Goal: Task Accomplishment & Management: Use online tool/utility

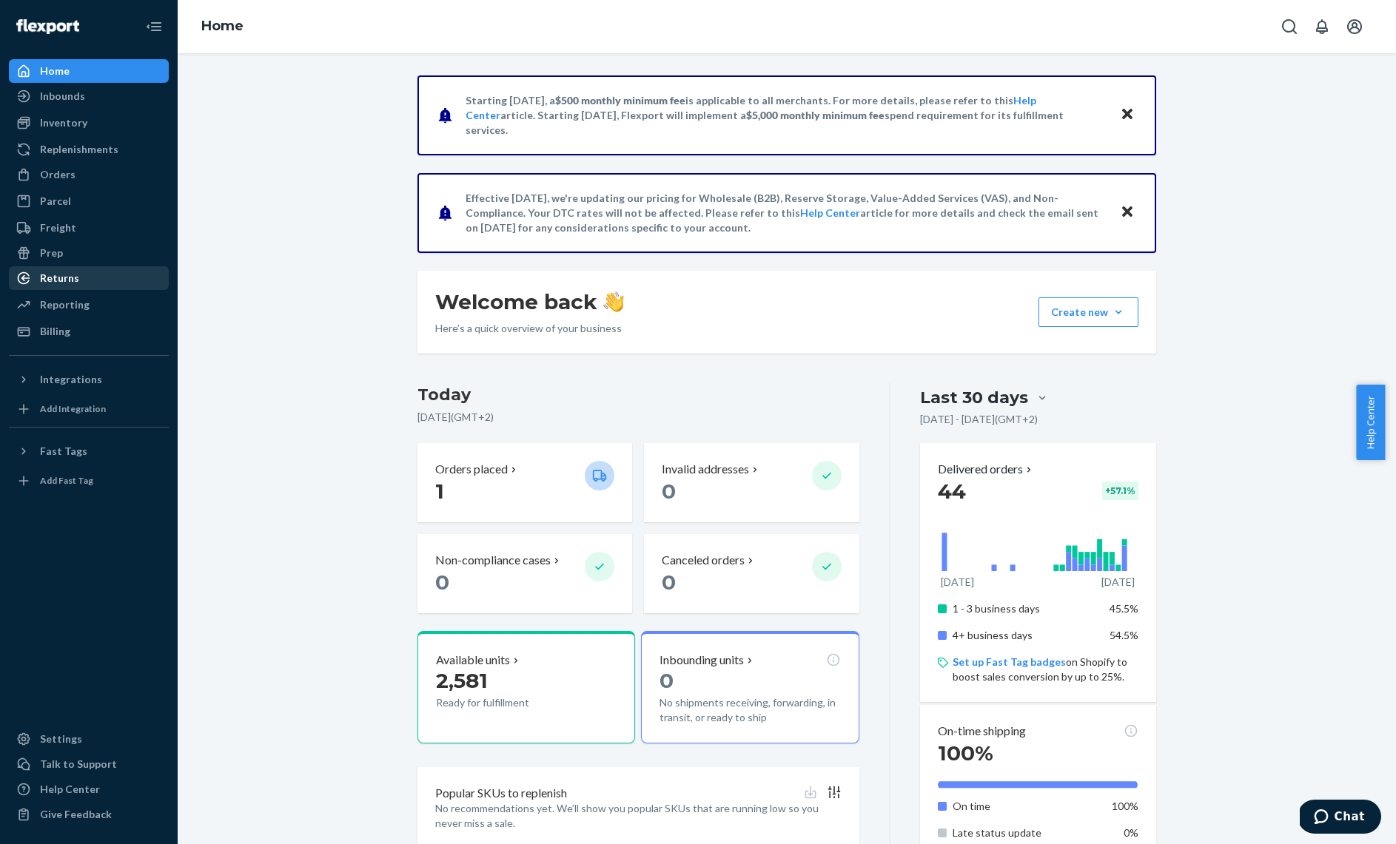
click at [74, 282] on div "Returns" at bounding box center [59, 278] width 39 height 15
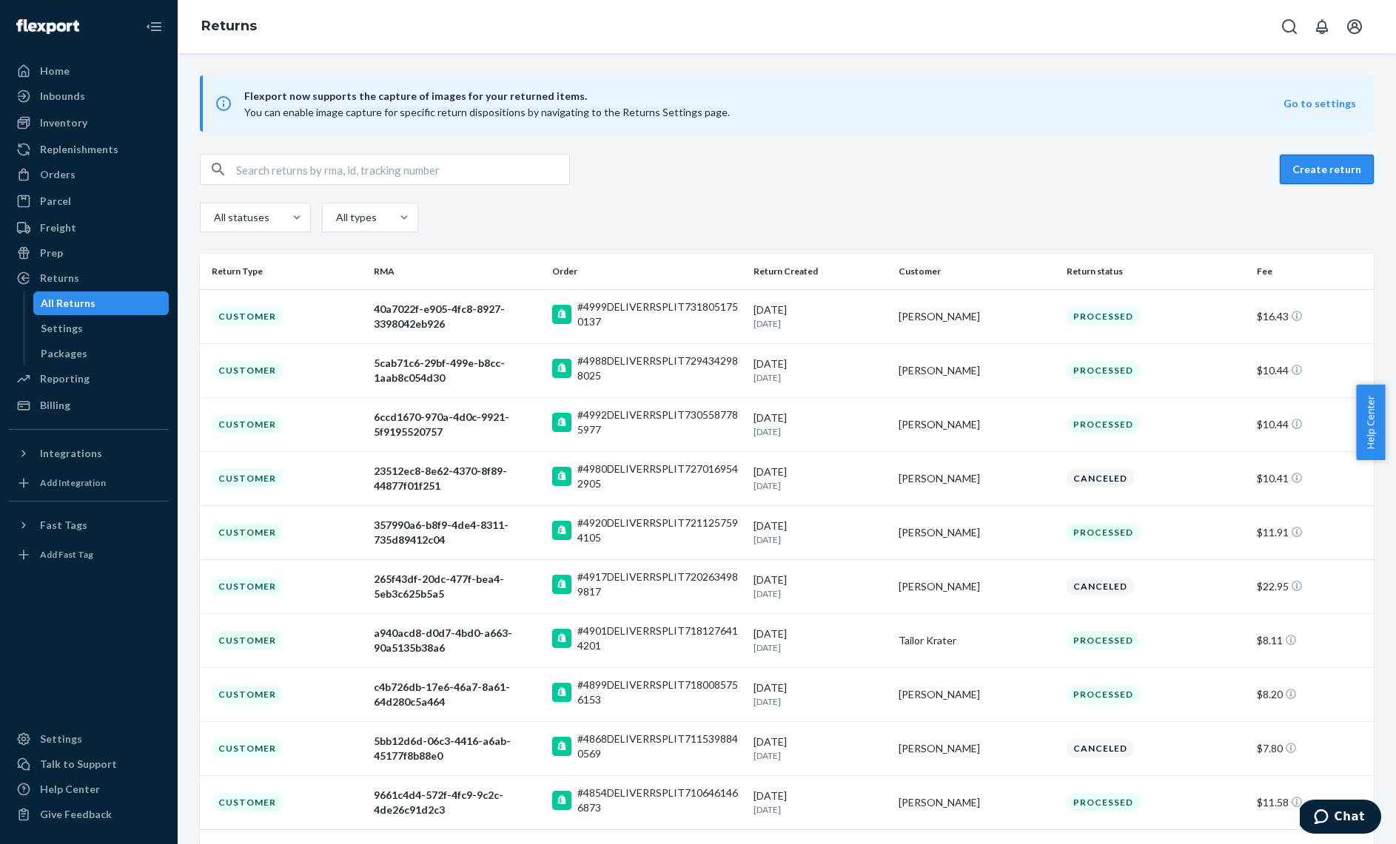
click at [1306, 155] on button "Create return" at bounding box center [1327, 170] width 94 height 30
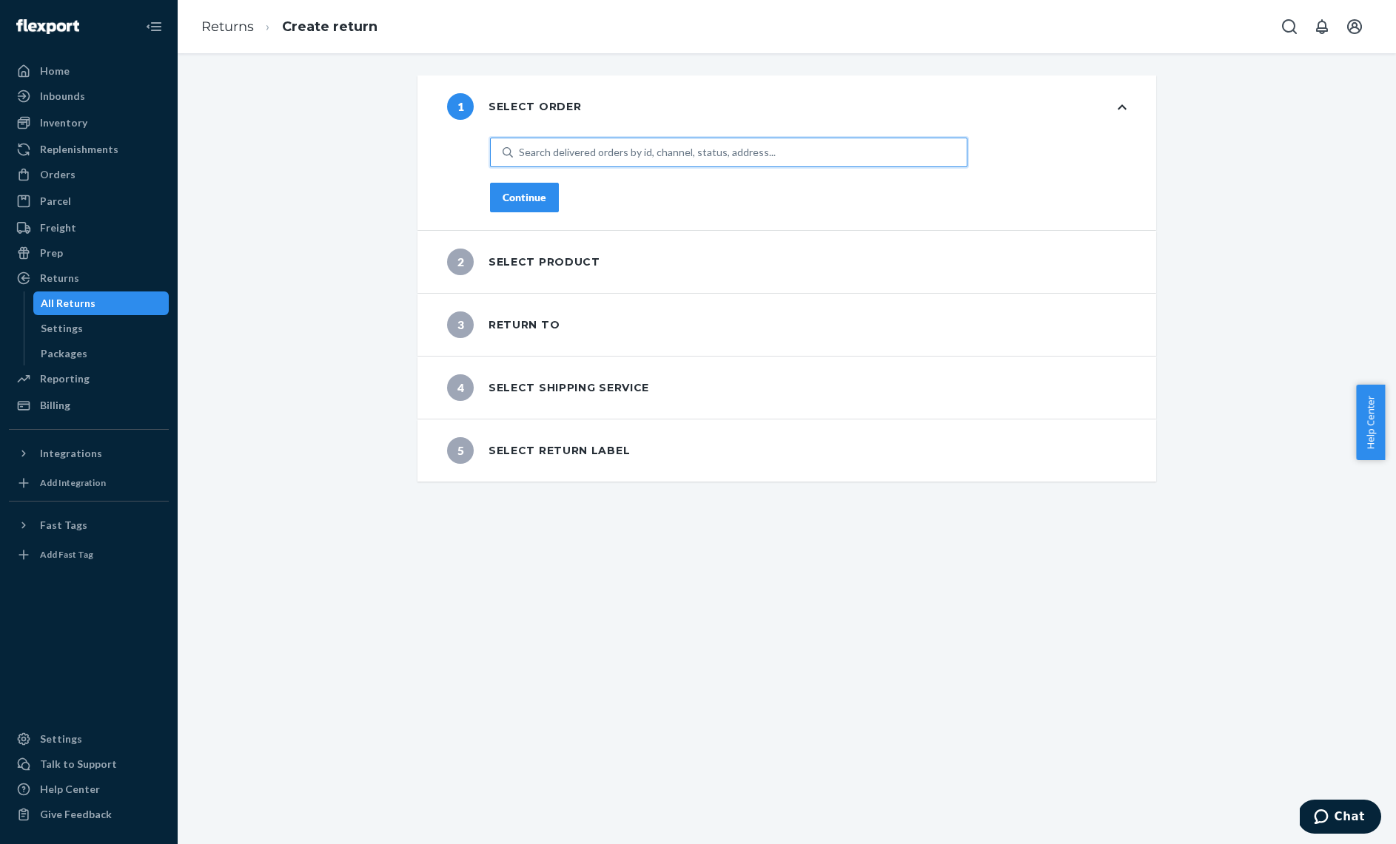
click at [590, 147] on div "Search delivered orders by id, channel, status, address..." at bounding box center [647, 152] width 257 height 15
click at [520, 147] on input "0 results available. Use Up and Down to choose options, press Enter to select t…" at bounding box center [519, 152] width 1 height 15
type input "5023"
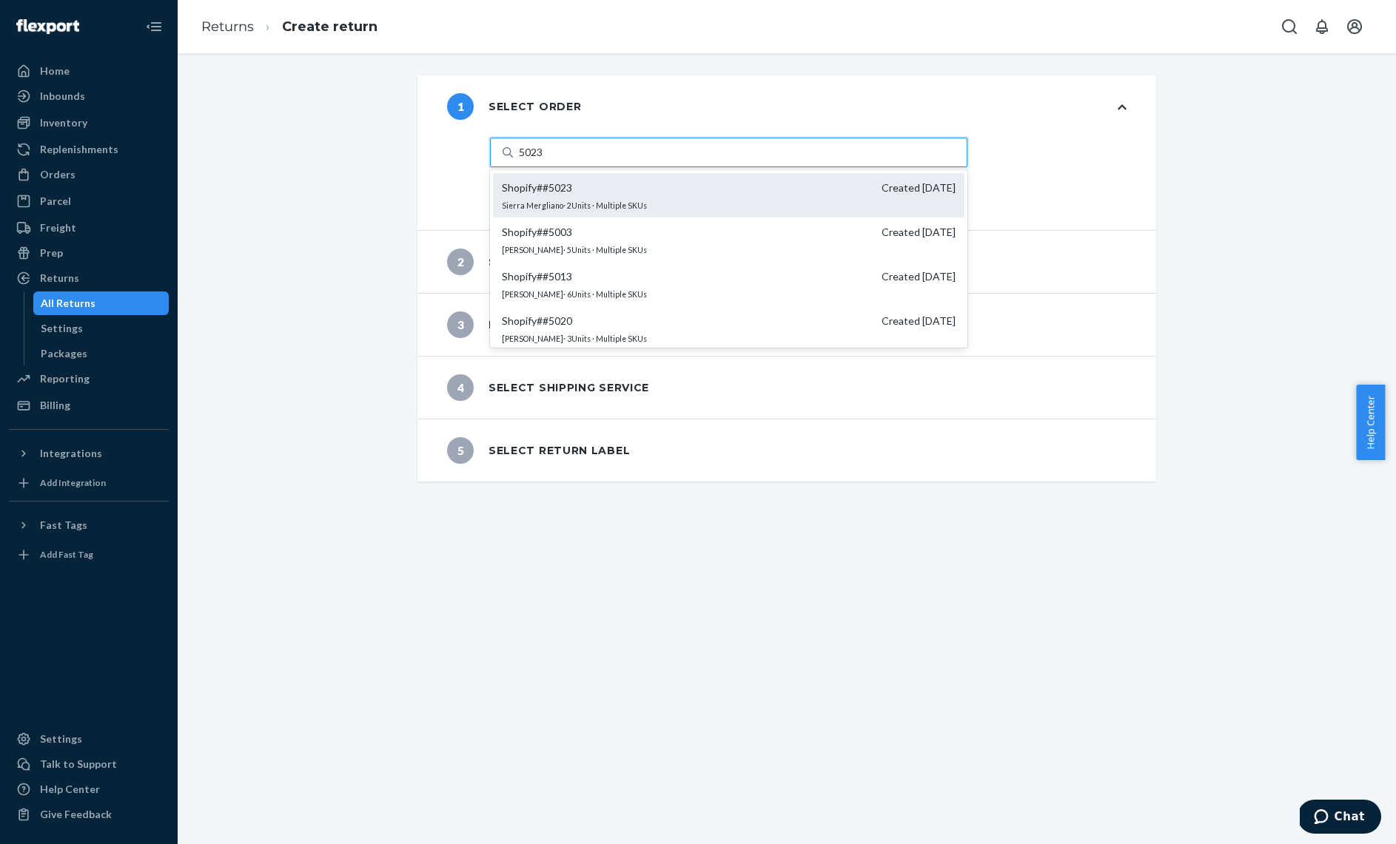
click at [603, 189] on span "Shopify # #5023 Created [DATE]" at bounding box center [729, 188] width 454 height 15
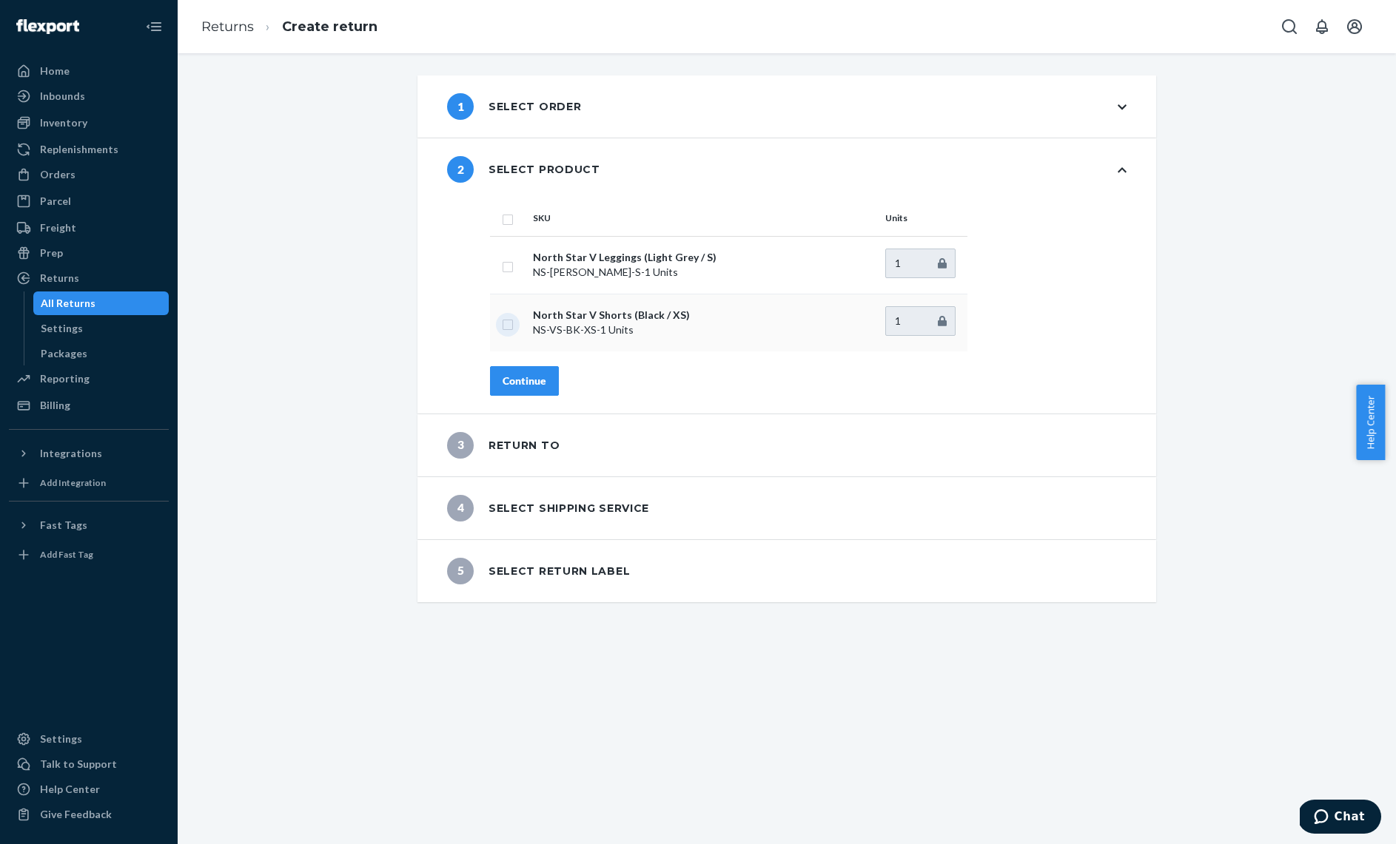
click at [502, 326] on input "checkbox" at bounding box center [508, 323] width 12 height 16
checkbox input "true"
click at [527, 380] on div "Continue" at bounding box center [524, 381] width 44 height 15
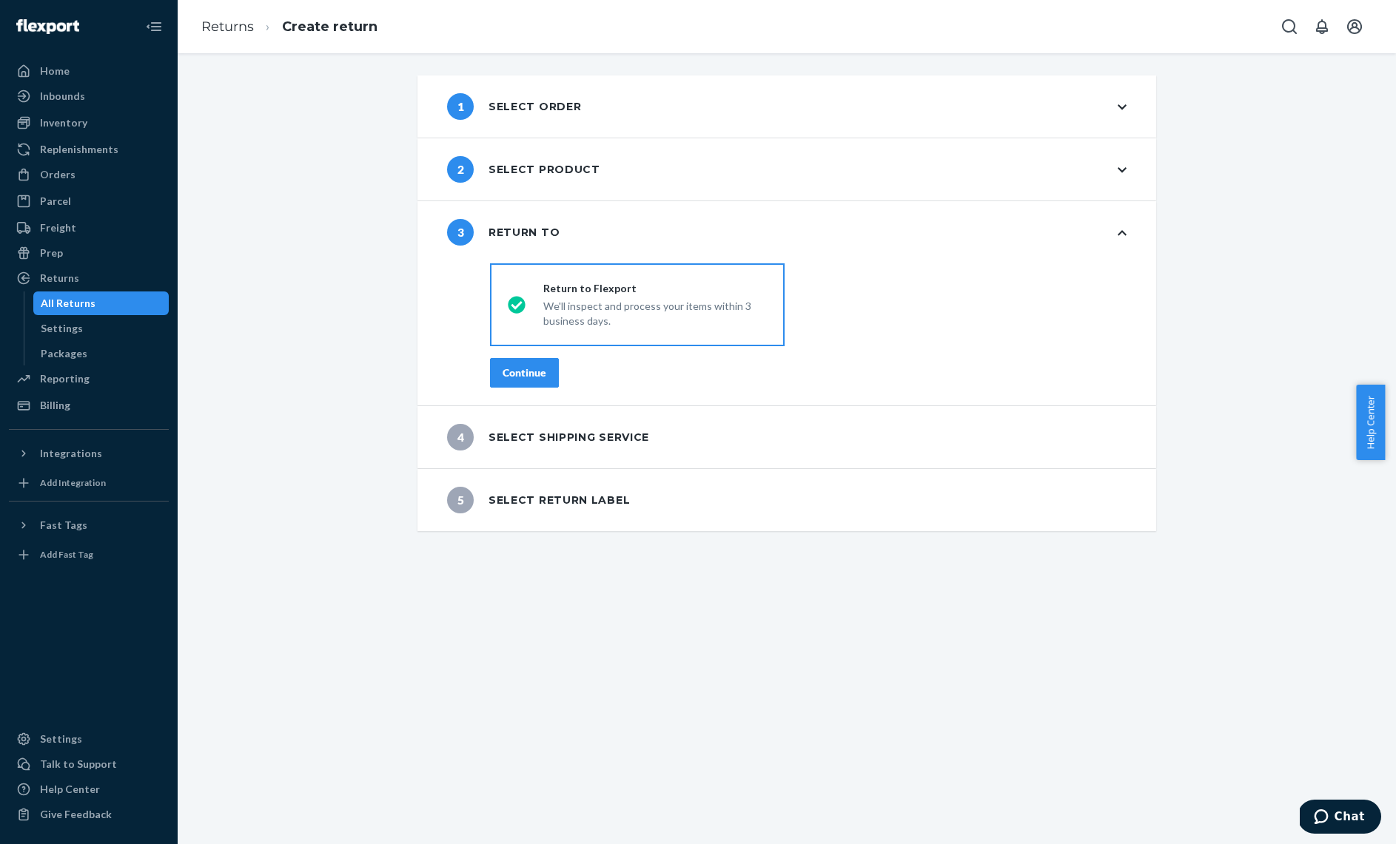
click at [521, 371] on div "Continue" at bounding box center [524, 373] width 44 height 15
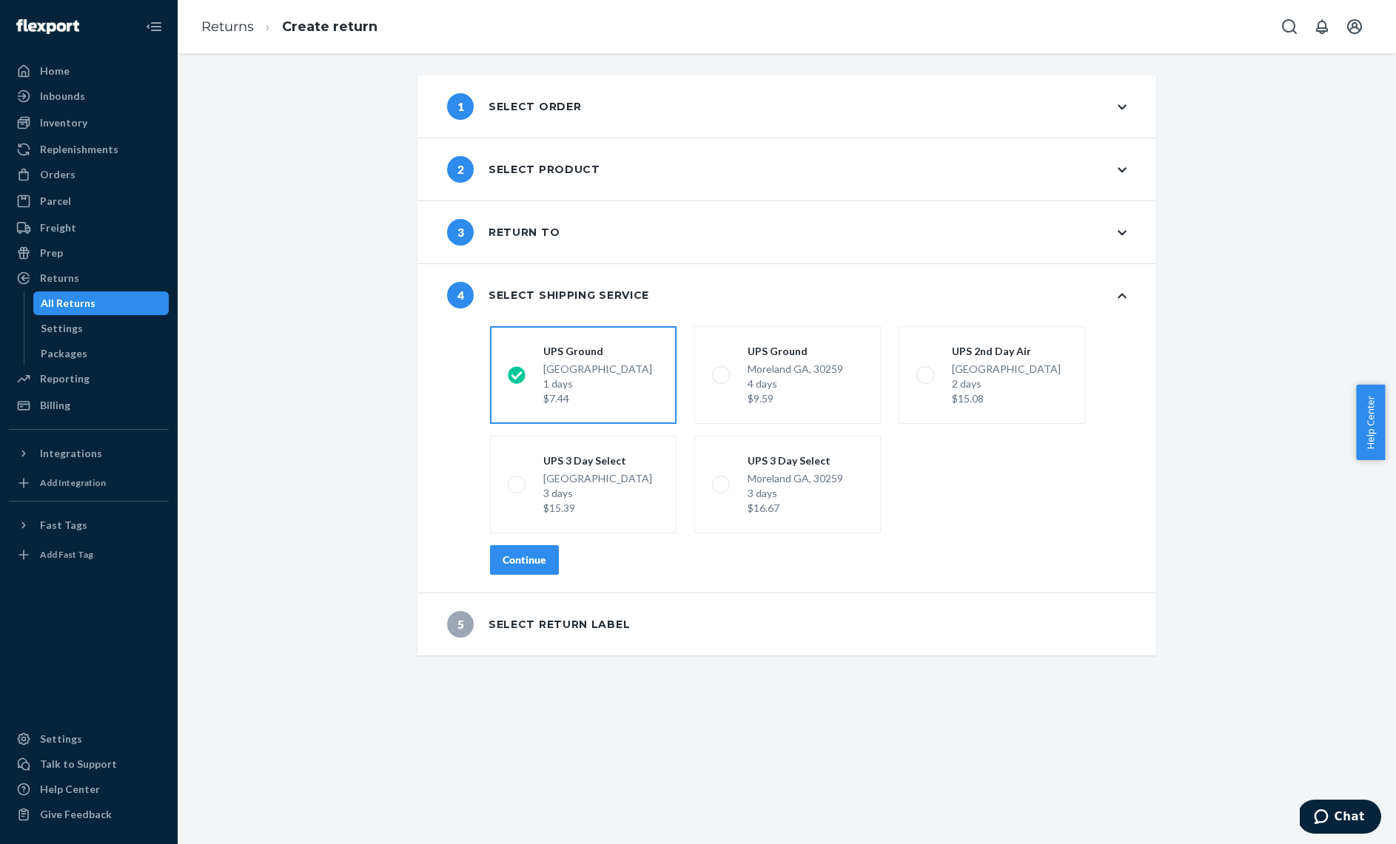
click at [542, 565] on button "Continue" at bounding box center [524, 560] width 69 height 30
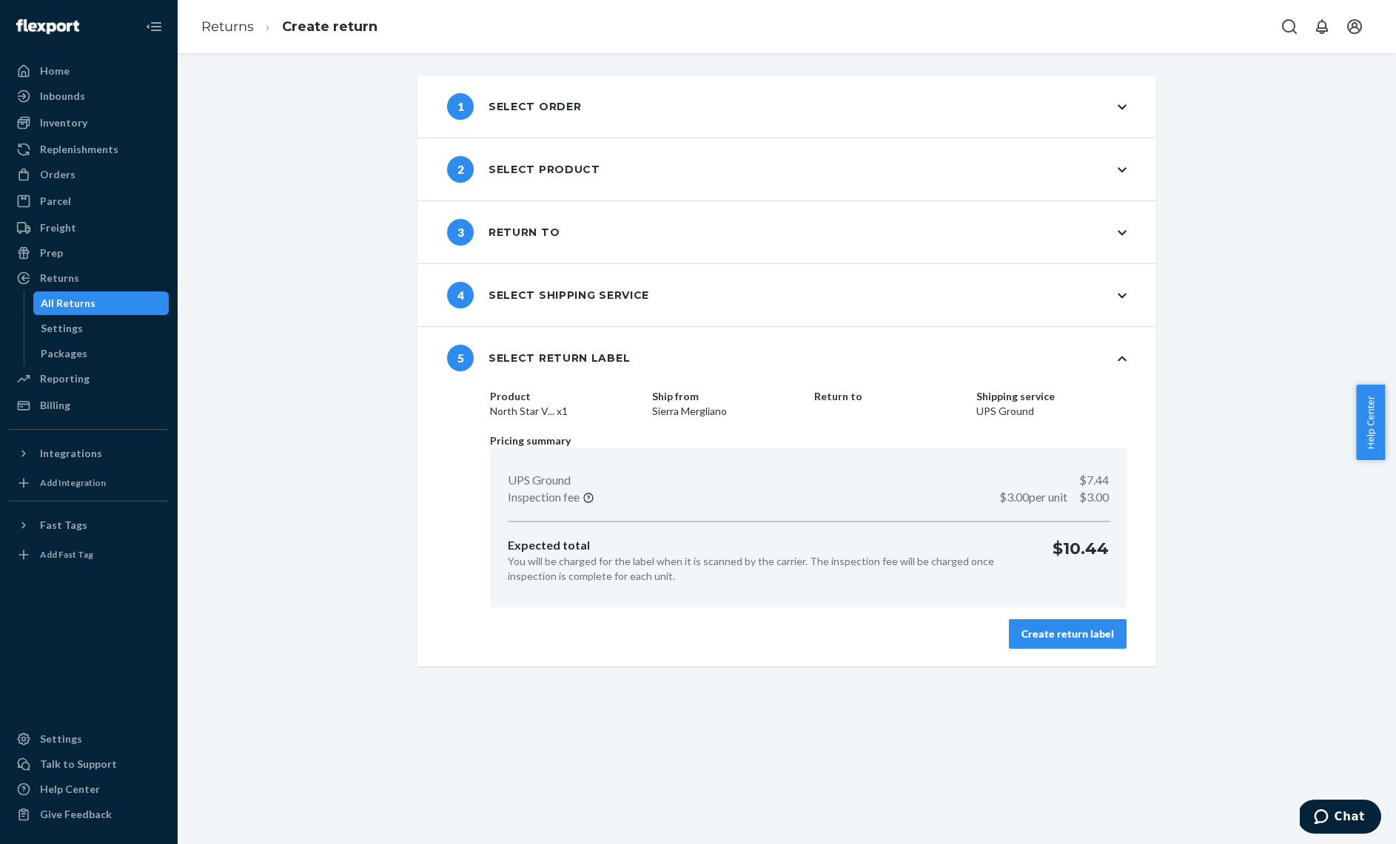
click at [1032, 625] on button "Create return label" at bounding box center [1068, 634] width 118 height 30
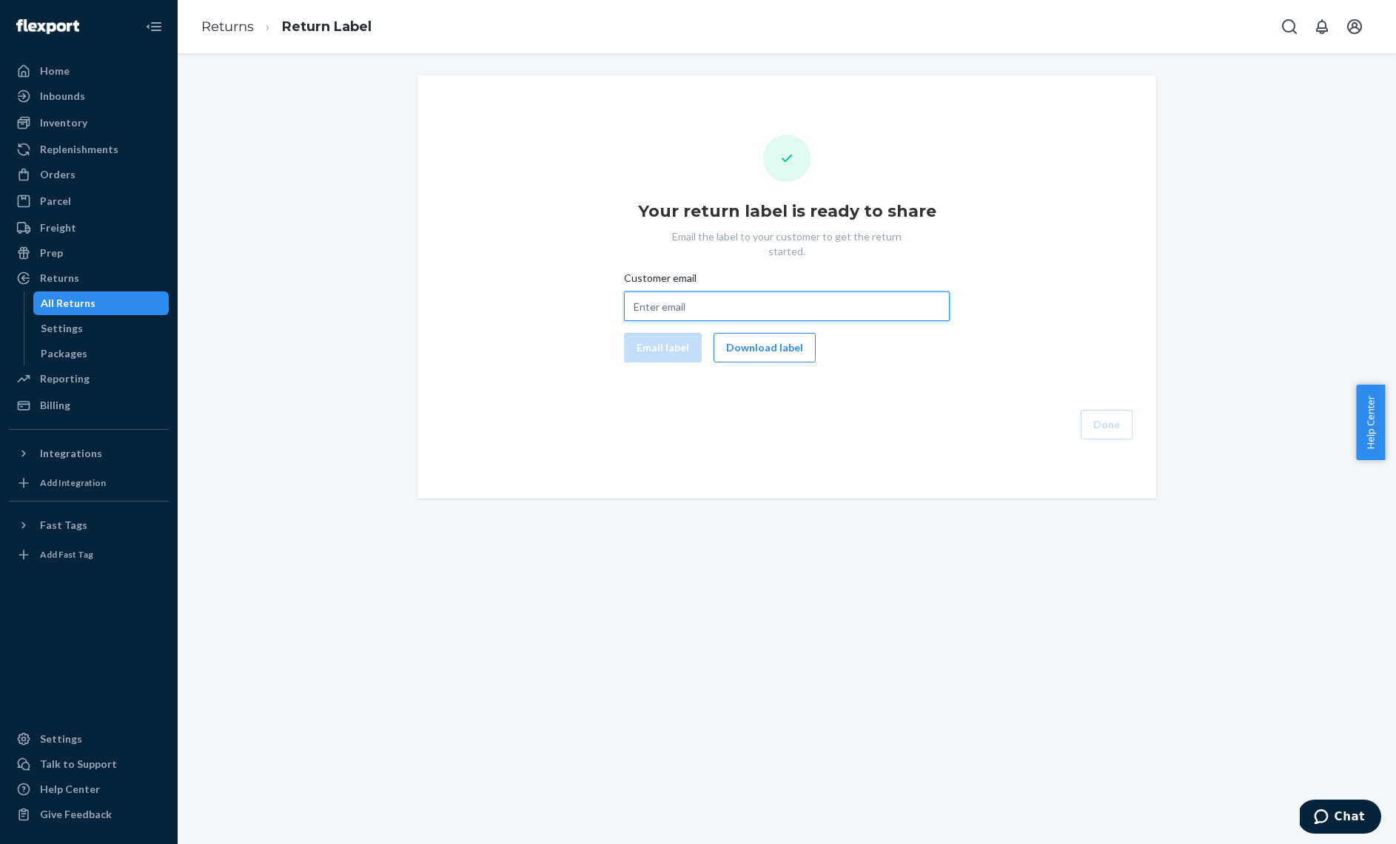
click at [673, 292] on input "Customer email" at bounding box center [787, 307] width 326 height 30
click at [922, 356] on div "Your return label is ready to share Email the label to your customer to get the…" at bounding box center [786, 287] width 715 height 305
click at [777, 338] on button "Download label" at bounding box center [764, 348] width 102 height 30
click at [1366, 212] on div "Your return label is ready to share Email the label to your customer to get the…" at bounding box center [787, 286] width 1196 height 423
